Goal: Use online tool/utility

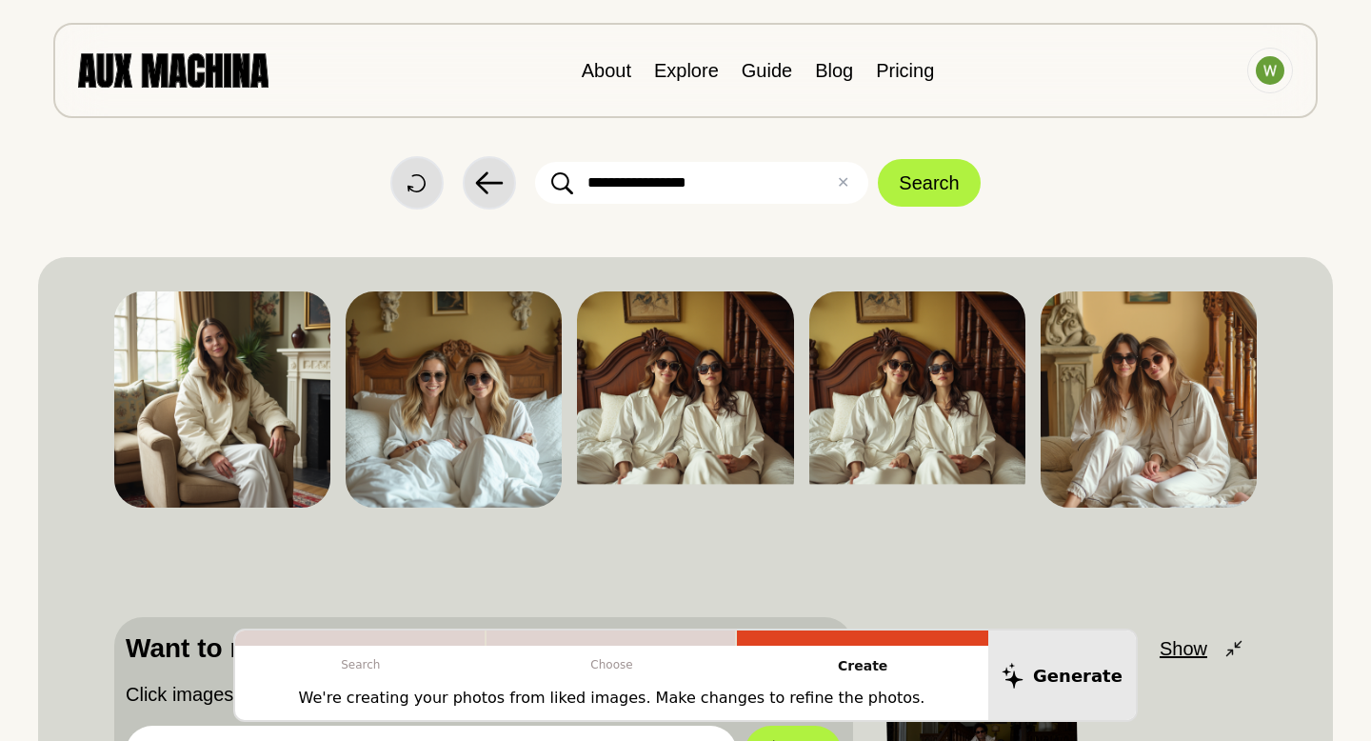
scroll to position [4, 0]
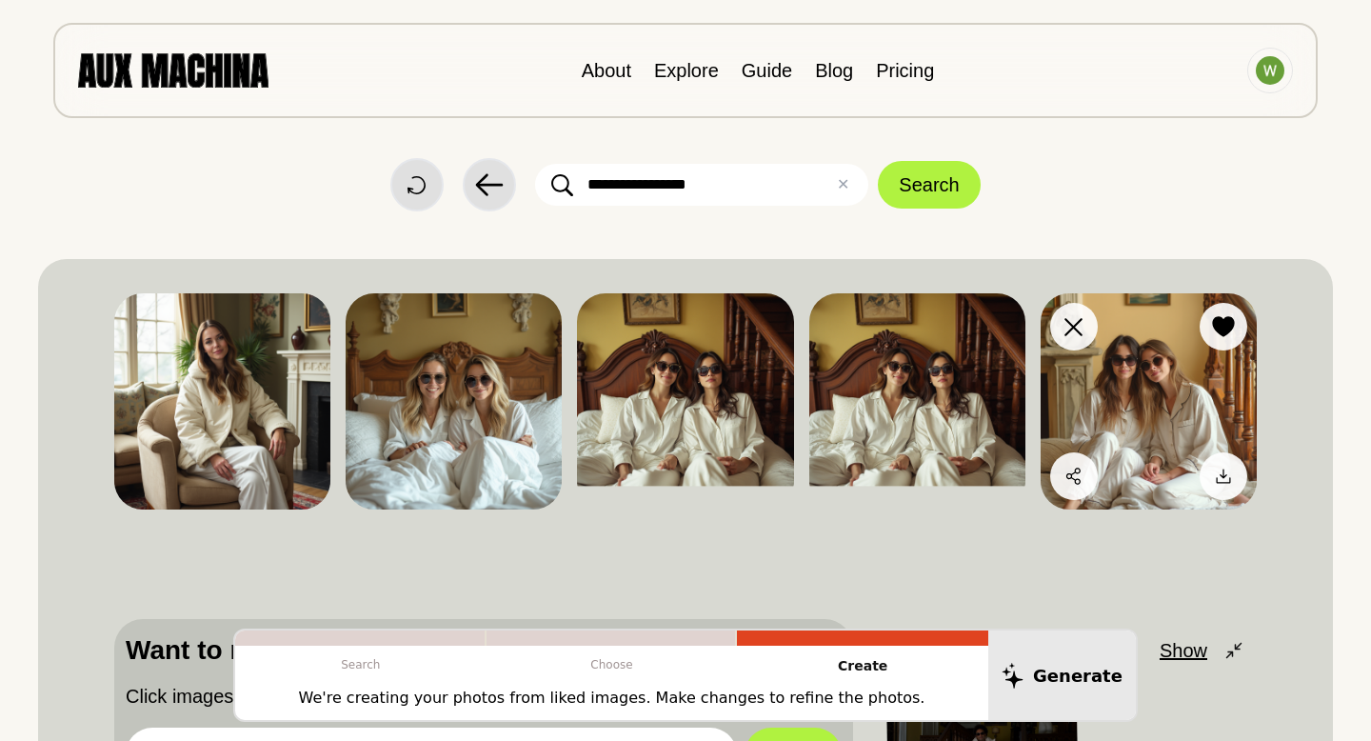
click at [1167, 404] on img at bounding box center [1149, 401] width 216 height 216
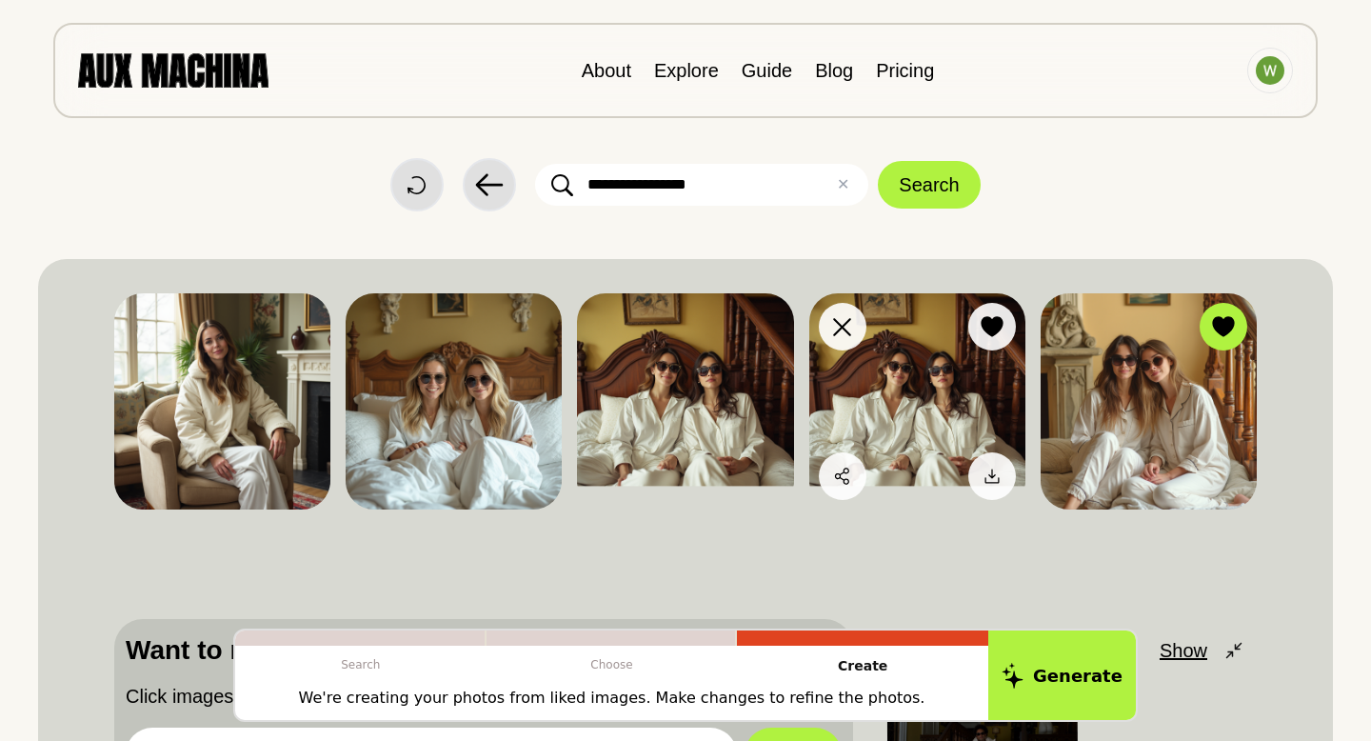
click at [920, 401] on img at bounding box center [917, 401] width 216 height 216
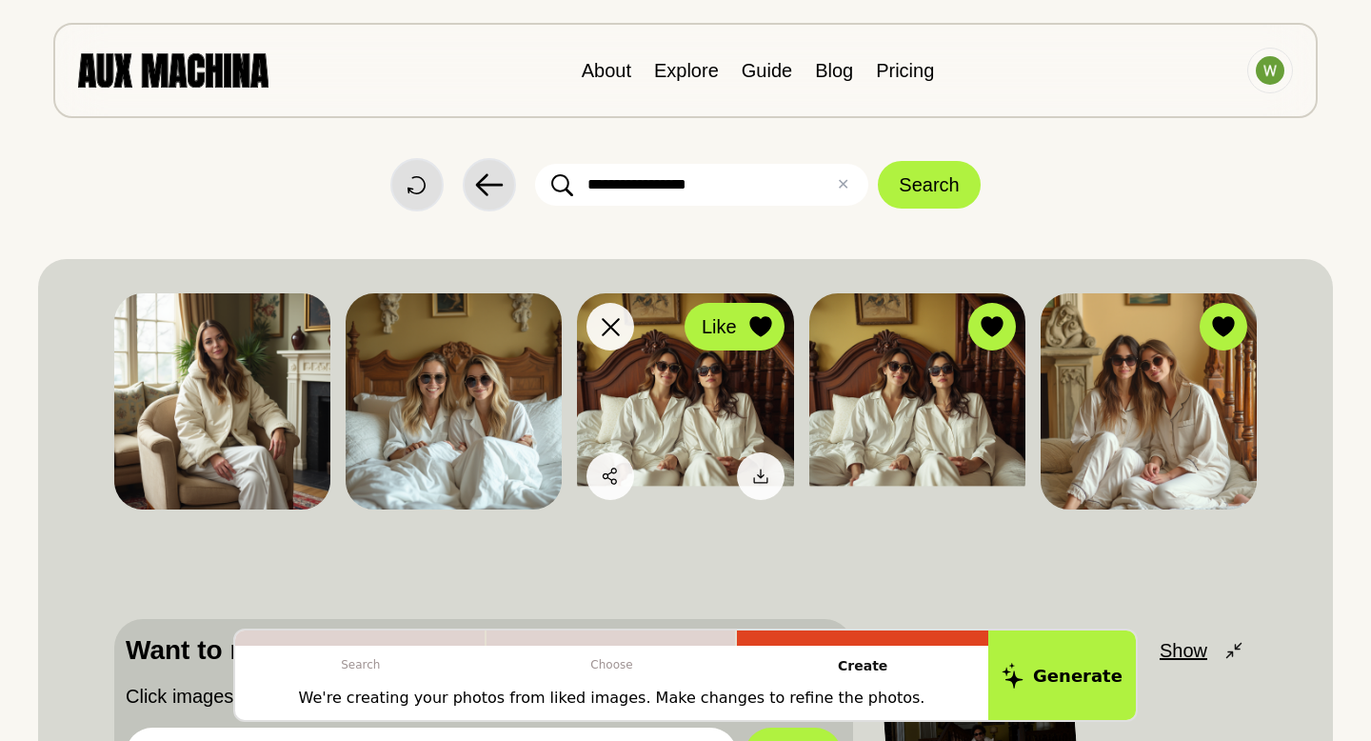
click at [763, 333] on icon at bounding box center [760, 326] width 22 height 21
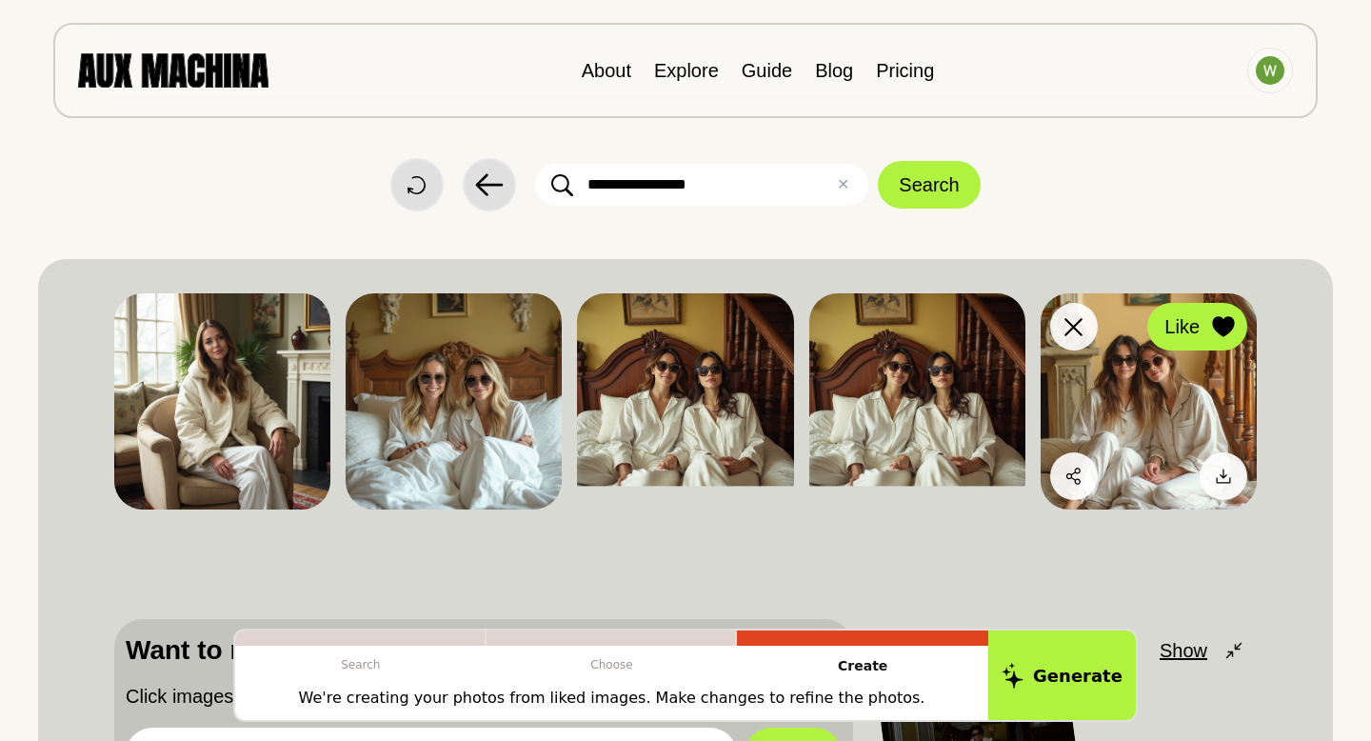
click at [1220, 324] on icon at bounding box center [1223, 326] width 22 height 21
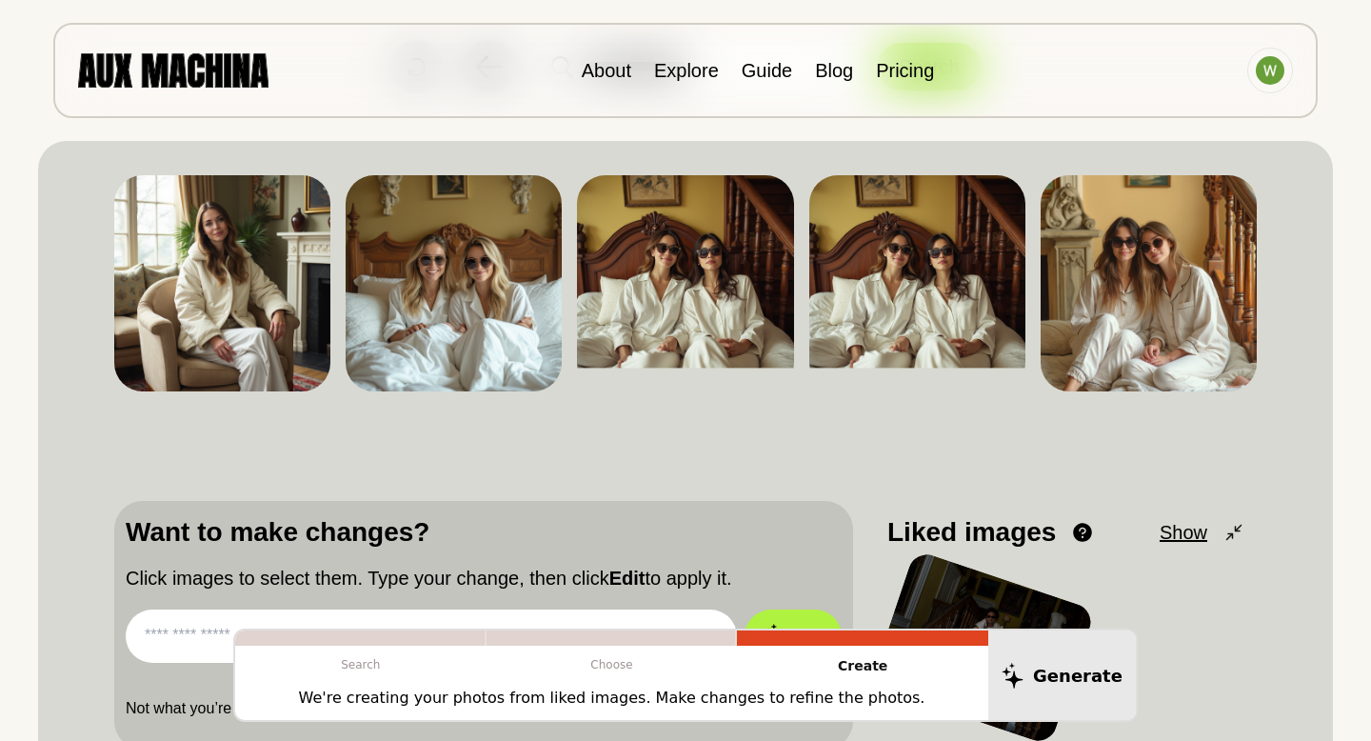
scroll to position [100, 0]
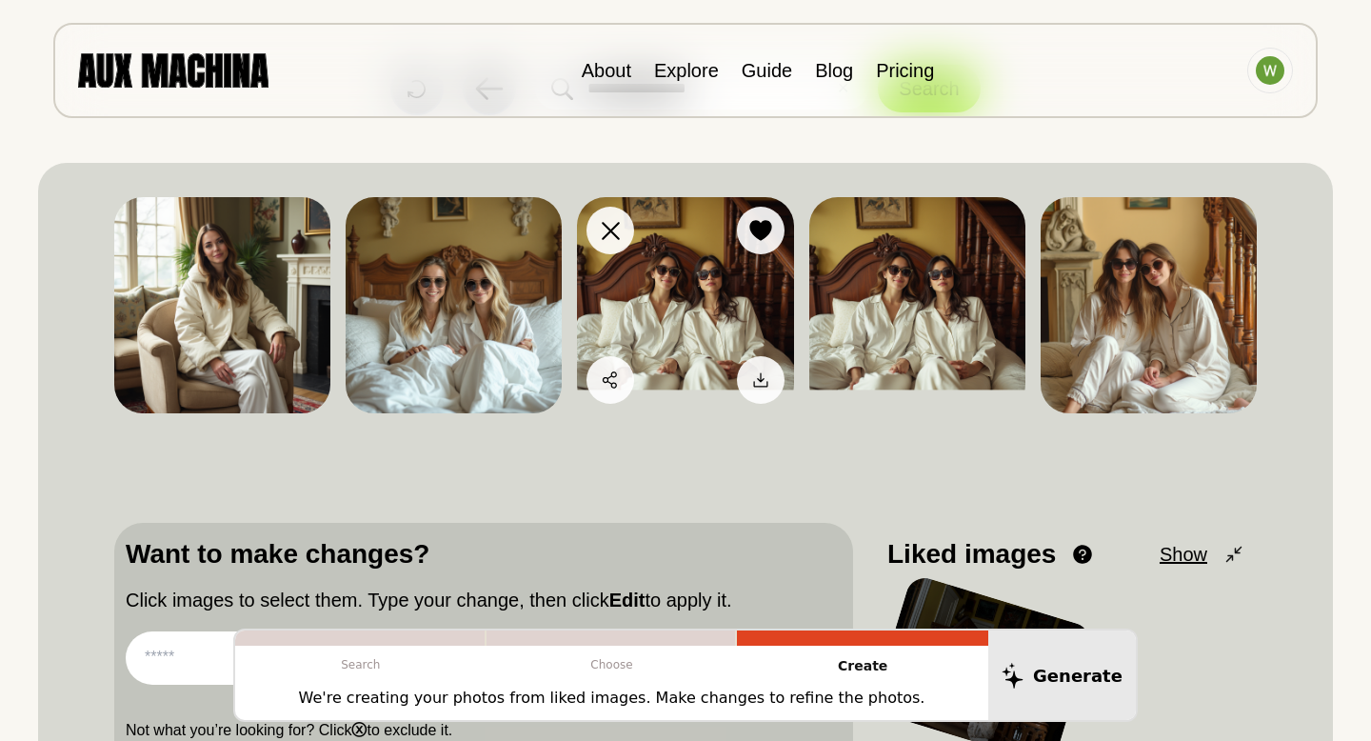
click at [674, 279] on img at bounding box center [685, 305] width 216 height 216
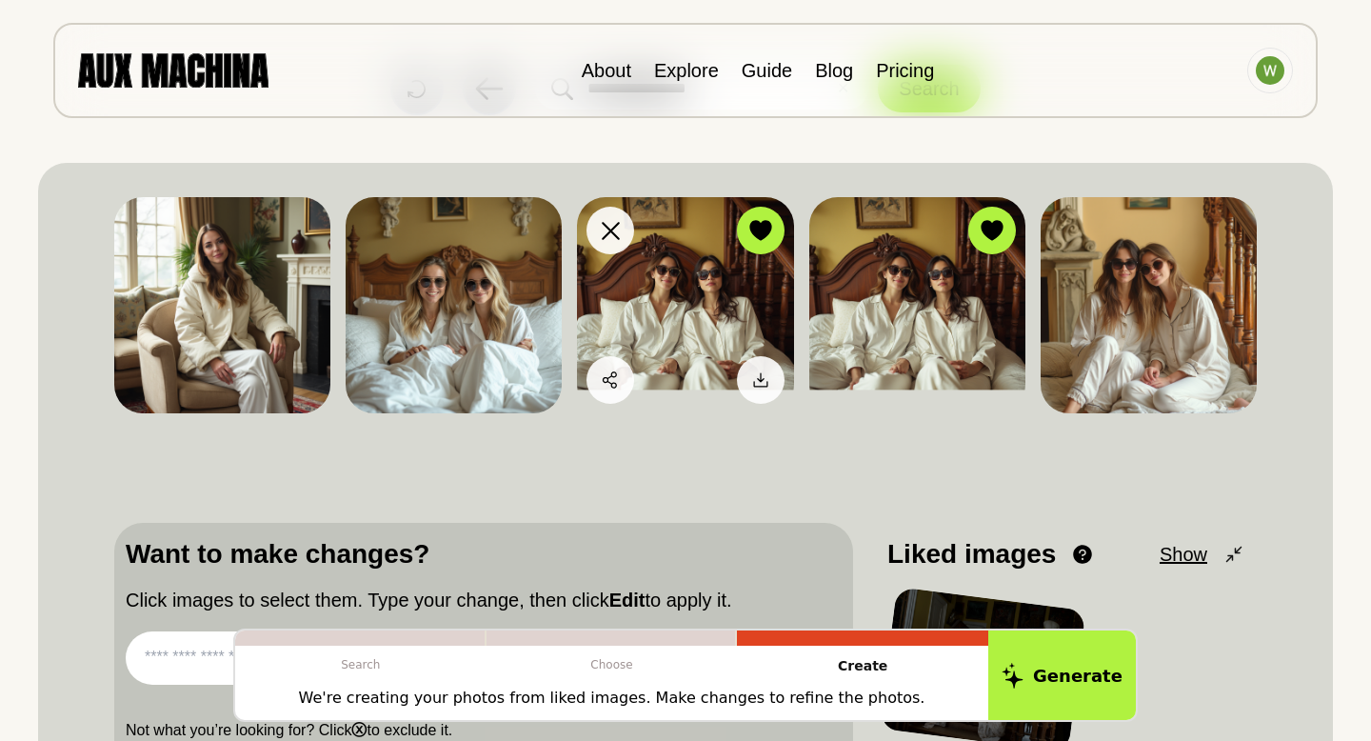
click at [705, 293] on img at bounding box center [685, 305] width 216 height 216
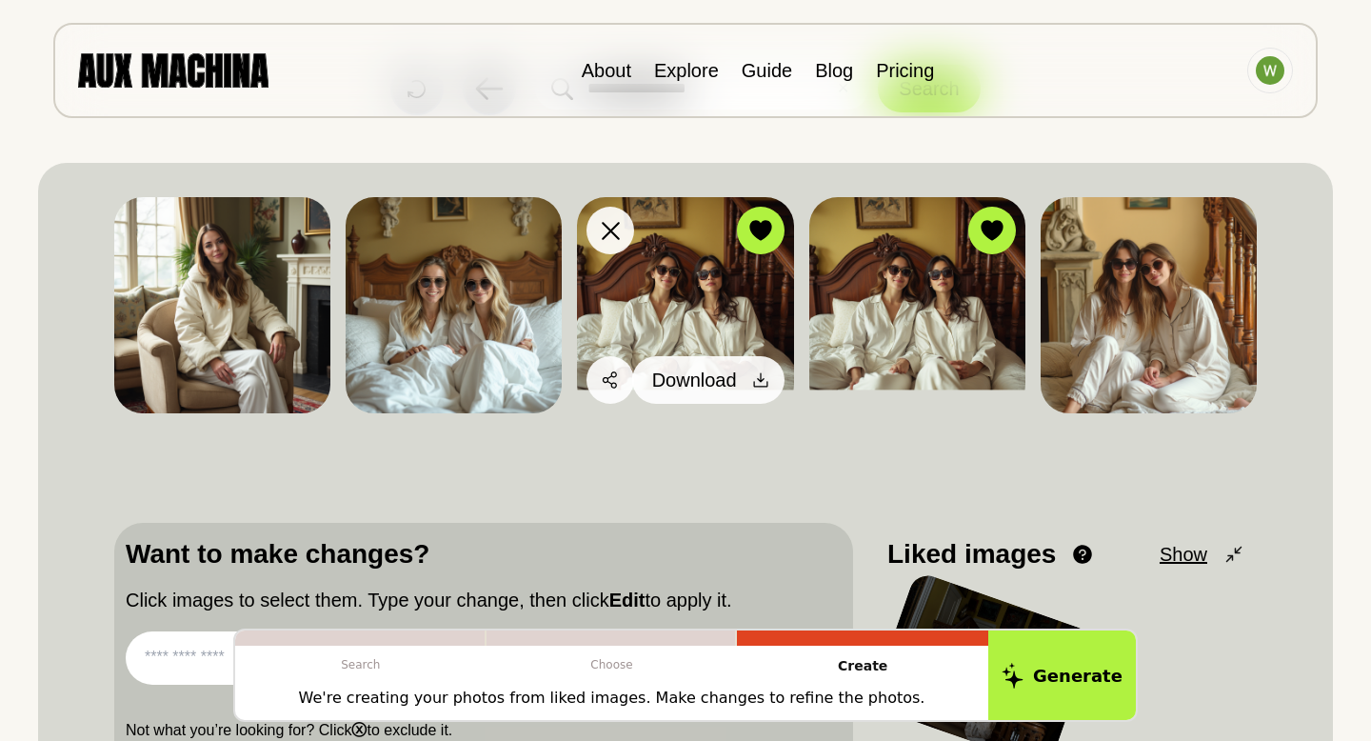
click at [755, 376] on icon at bounding box center [760, 379] width 19 height 19
